Goal: Navigation & Orientation: Understand site structure

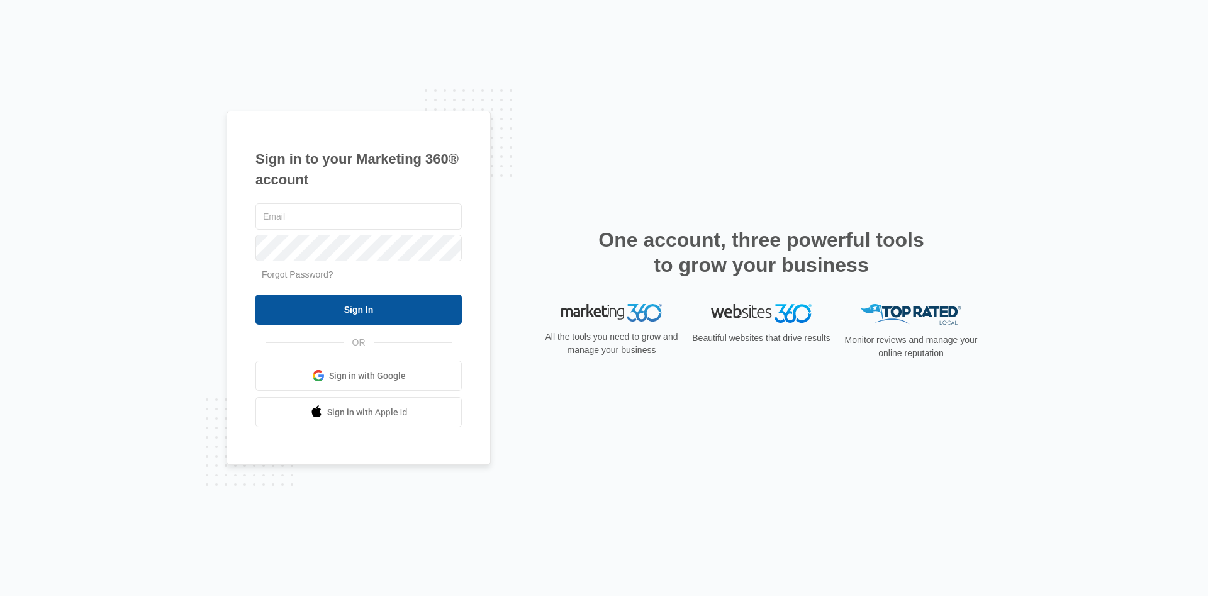
type input "[PERSON_NAME][EMAIL_ADDRESS][DOMAIN_NAME]"
click at [375, 296] on input "Sign In" at bounding box center [358, 309] width 206 height 30
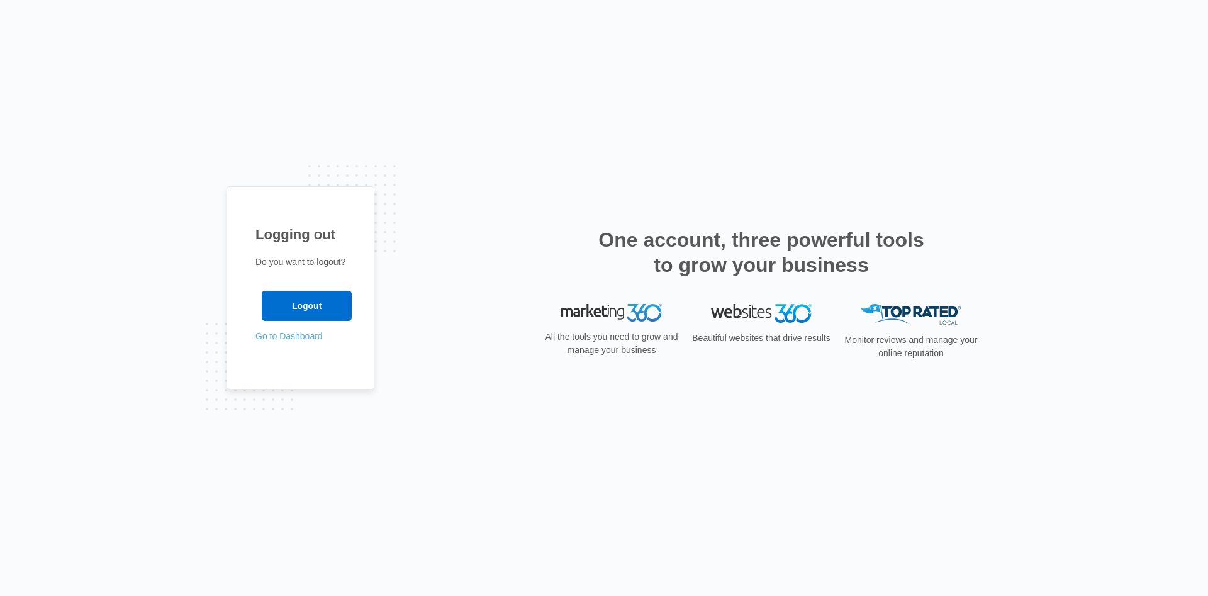
click at [270, 334] on link "Go to Dashboard" at bounding box center [288, 336] width 67 height 10
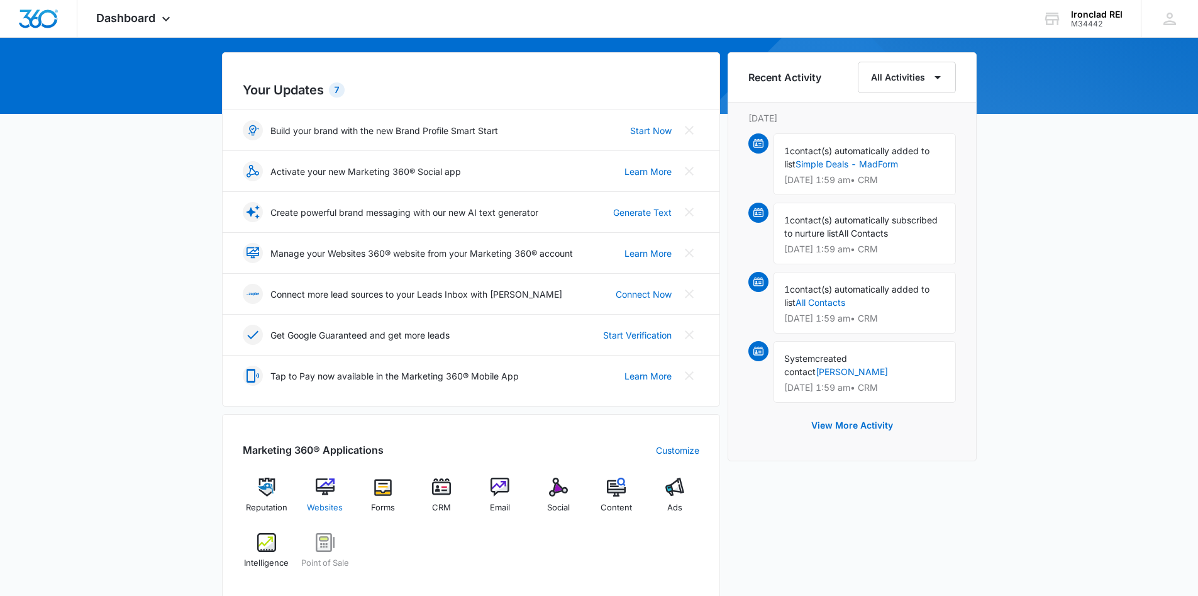
scroll to position [252, 0]
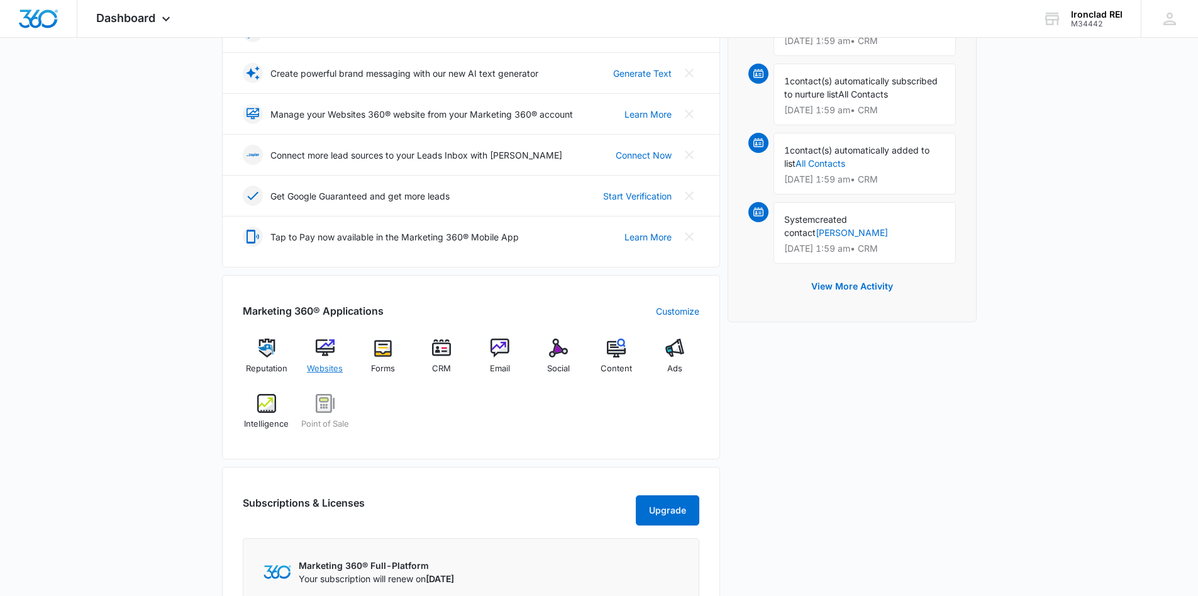
click at [323, 370] on span "Websites" at bounding box center [325, 368] width 36 height 13
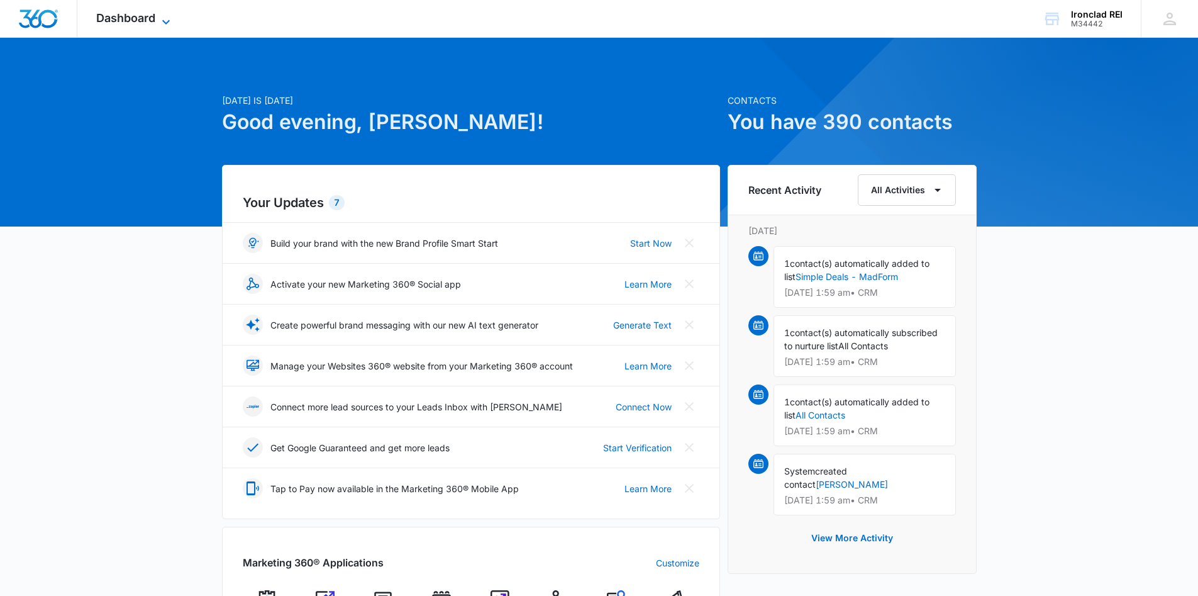
click at [159, 21] on icon at bounding box center [166, 21] width 15 height 15
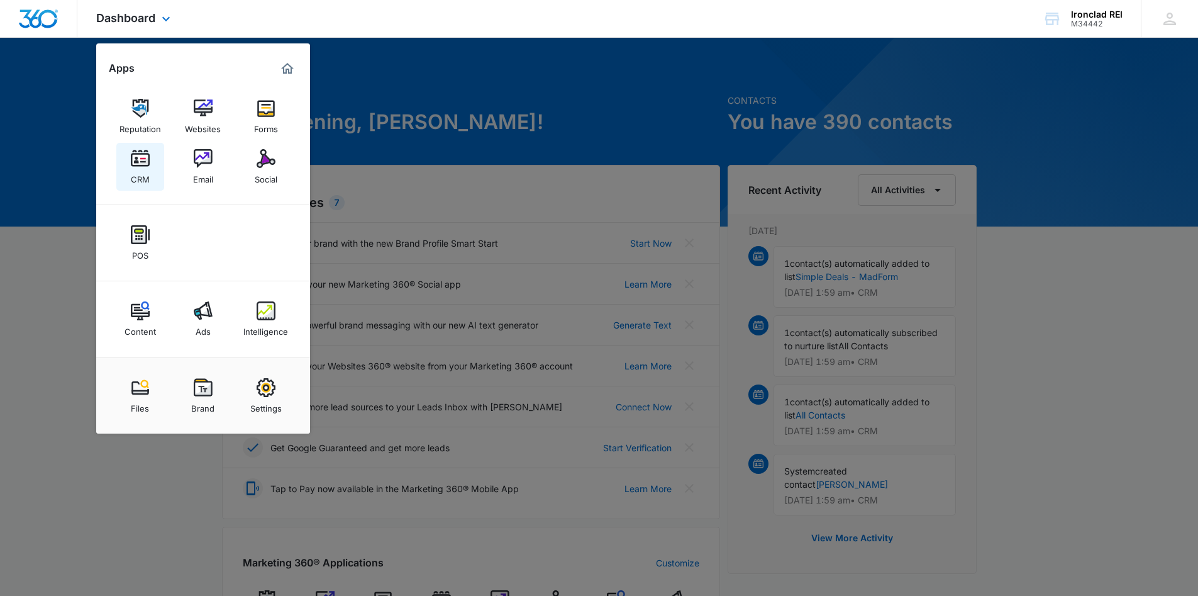
click at [138, 166] on img at bounding box center [140, 158] width 19 height 19
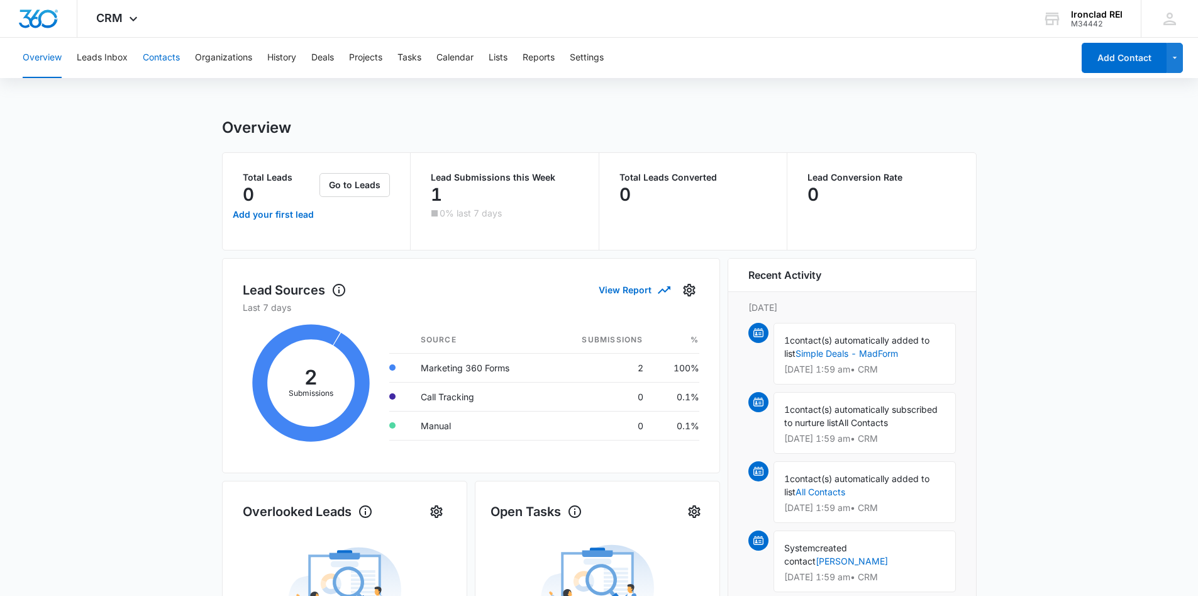
click at [167, 58] on button "Contacts" at bounding box center [161, 58] width 37 height 40
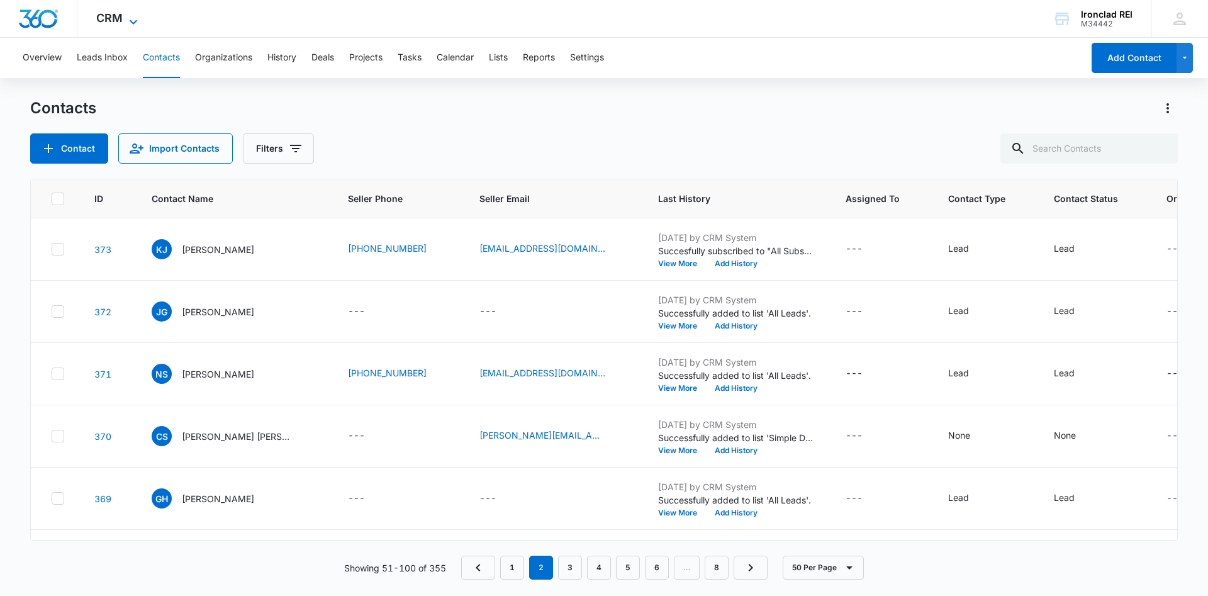
click at [129, 17] on icon at bounding box center [133, 21] width 15 height 15
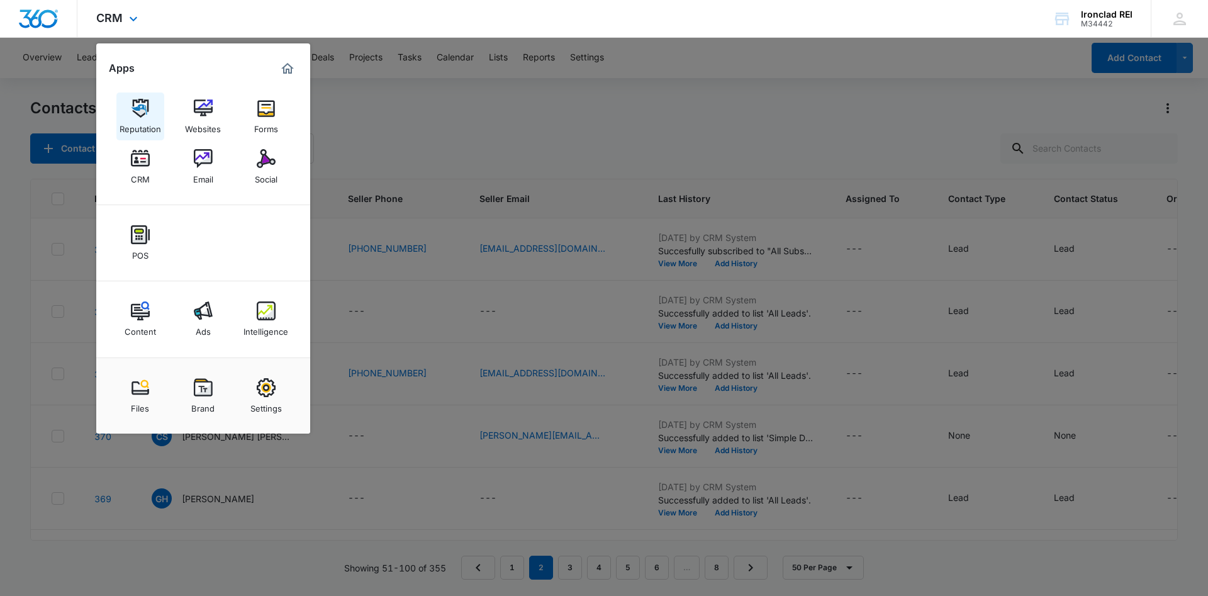
click at [143, 130] on div "Reputation" at bounding box center [141, 126] width 42 height 16
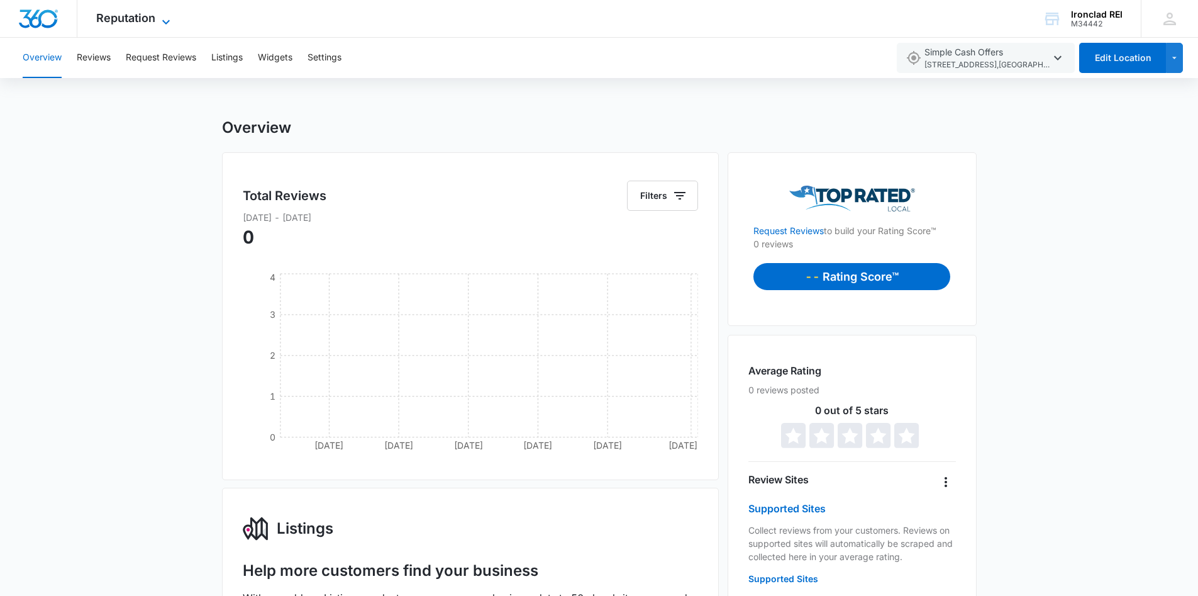
click at [155, 21] on span "Reputation" at bounding box center [125, 17] width 59 height 13
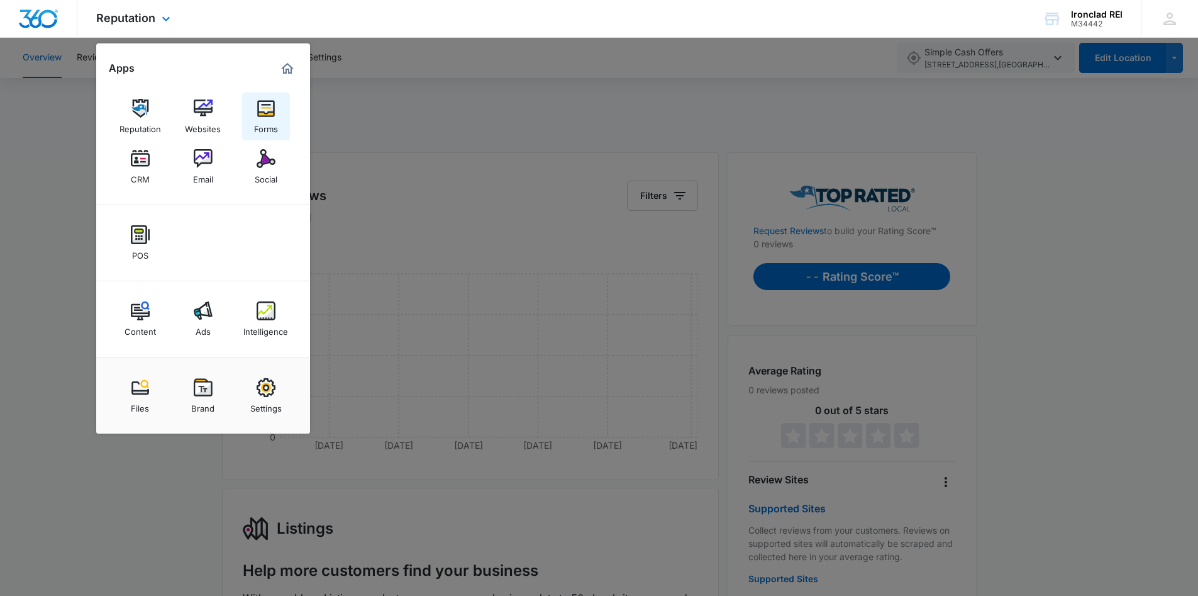
click at [263, 122] on div "Forms" at bounding box center [266, 126] width 24 height 16
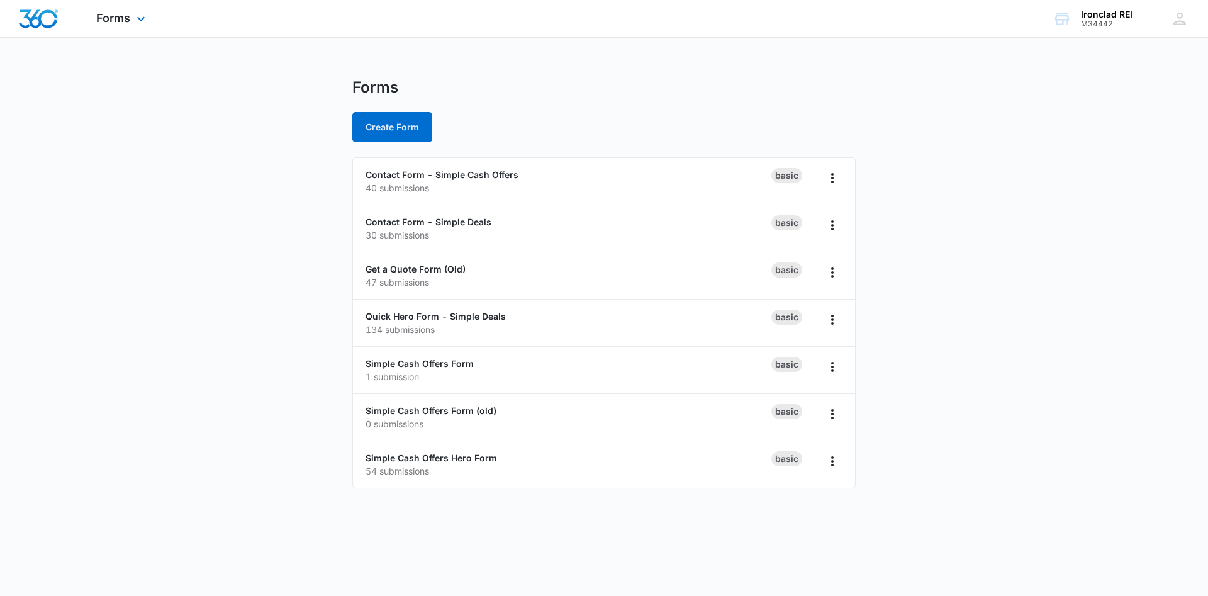
click at [132, 22] on div "Forms Apps Reputation Websites Forms CRM Email Social POS Content Ads Intellige…" at bounding box center [122, 18] width 90 height 37
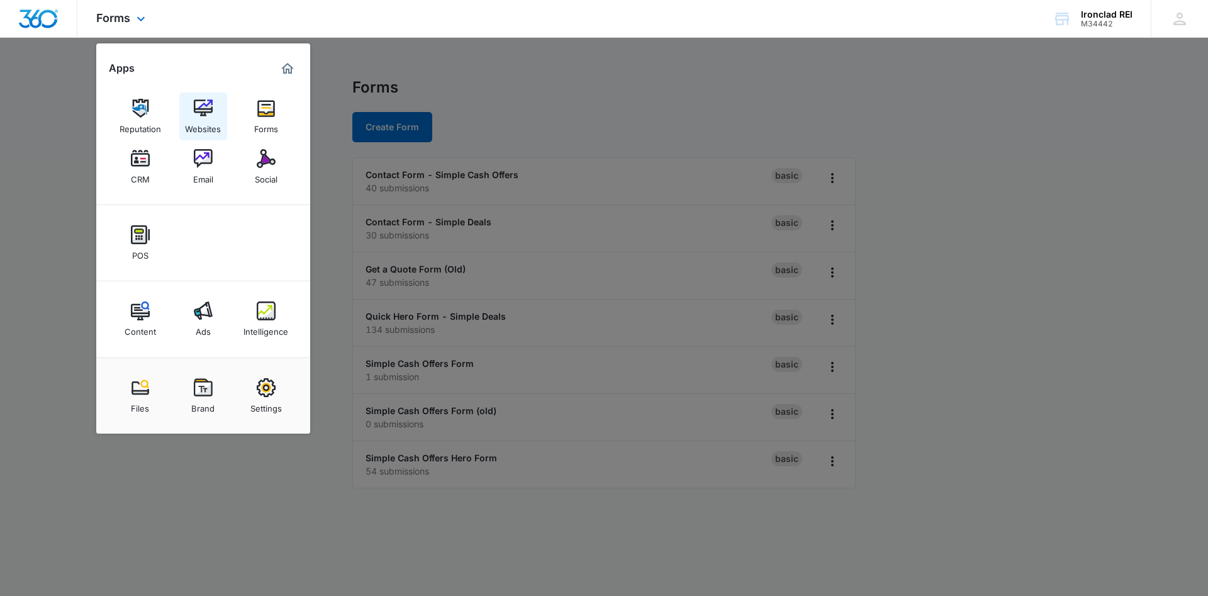
click at [207, 125] on div "Websites" at bounding box center [203, 126] width 36 height 16
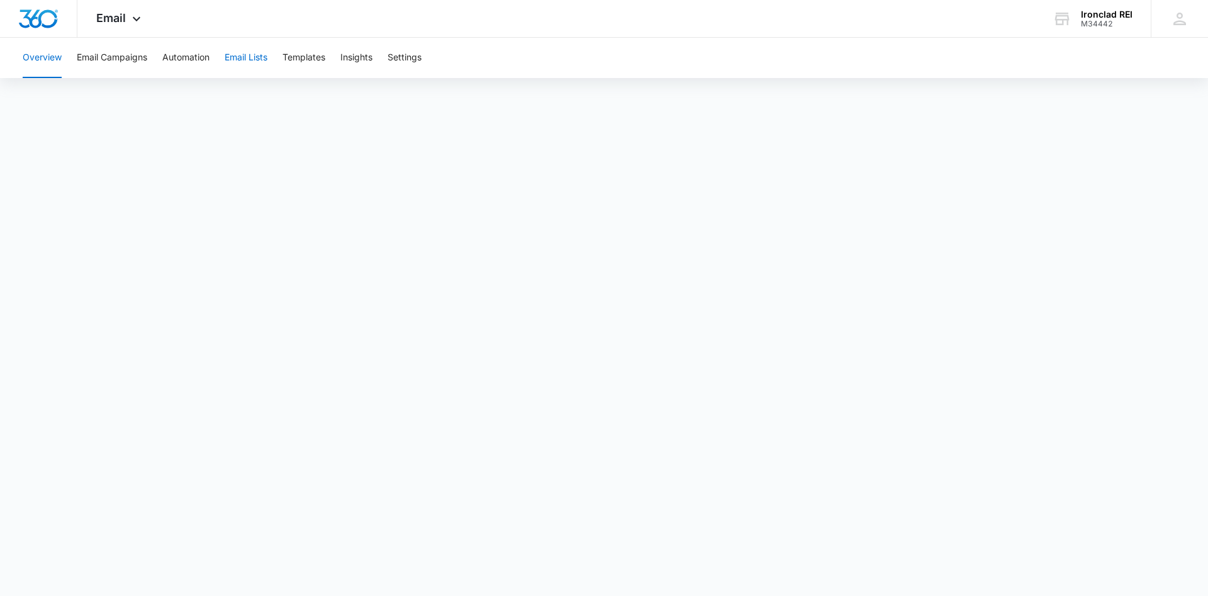
click at [244, 57] on button "Email Lists" at bounding box center [246, 58] width 43 height 40
